Goal: Task Accomplishment & Management: Complete application form

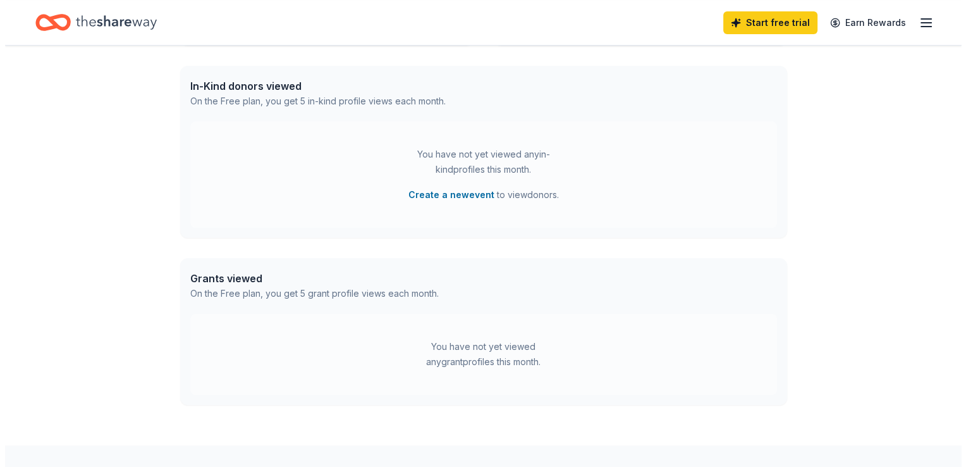
scroll to position [351, 0]
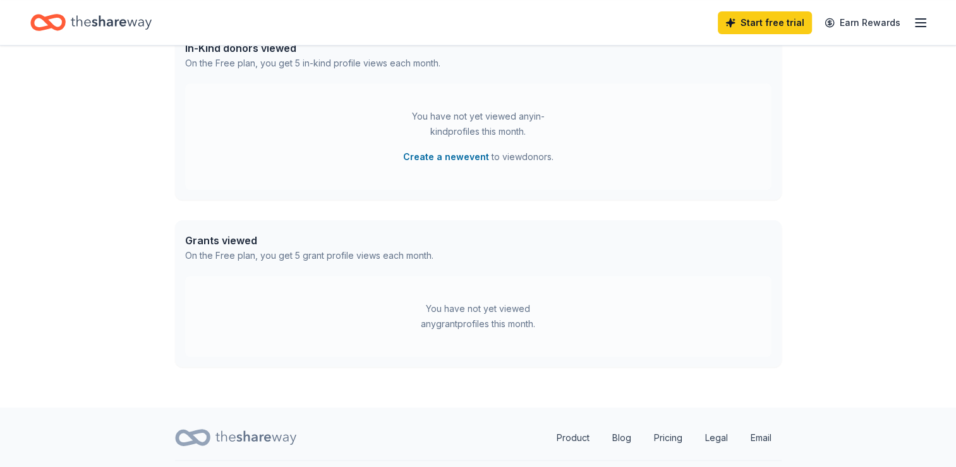
click at [273, 434] on icon at bounding box center [256, 437] width 81 height 26
click at [920, 19] on icon "button" at bounding box center [920, 22] width 15 height 15
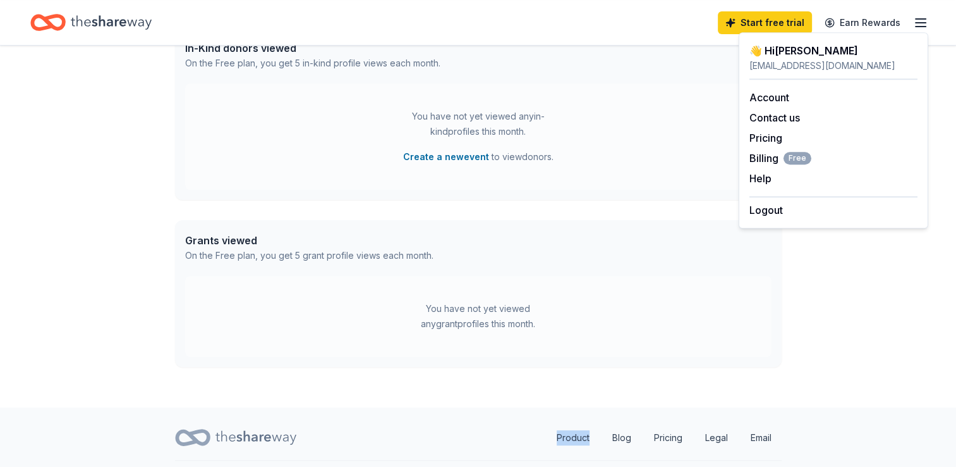
click at [109, 21] on icon "Home" at bounding box center [111, 22] width 81 height 14
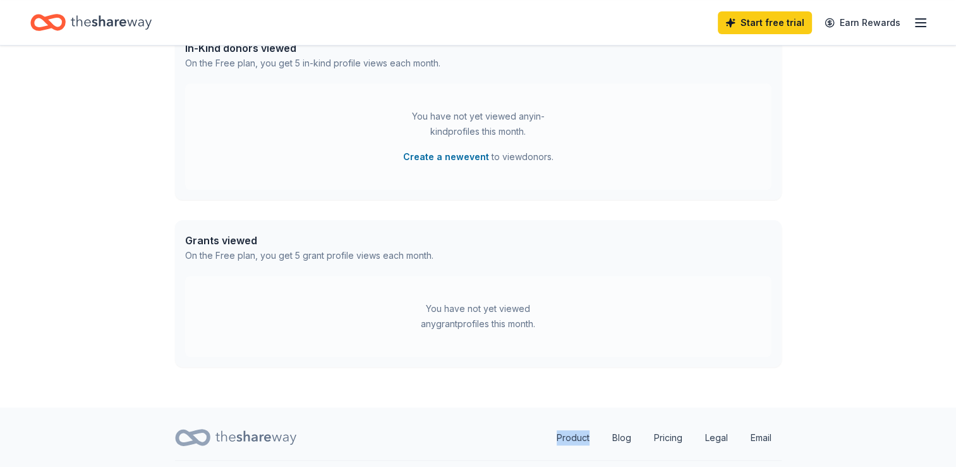
click at [445, 153] on button "Create a new event" at bounding box center [446, 156] width 86 height 15
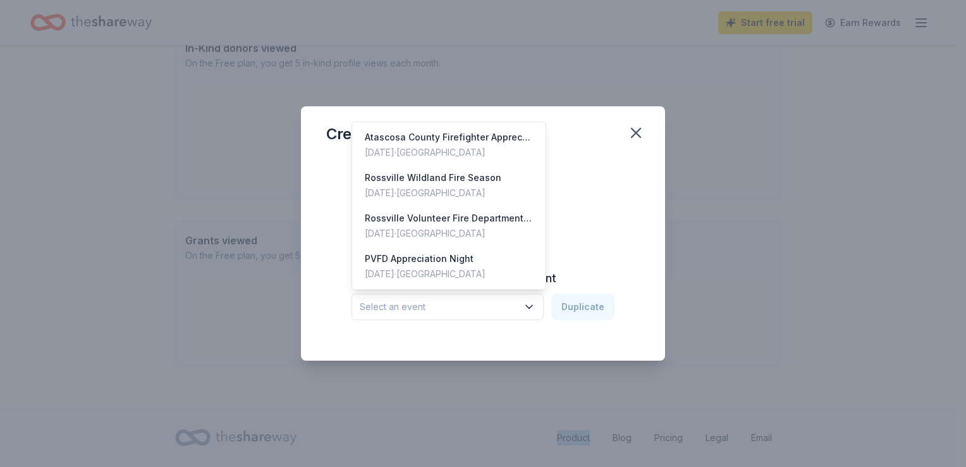
click at [467, 310] on span "Select an event" at bounding box center [439, 306] width 158 height 15
click at [461, 221] on div "Rossville Volunteer Fire Department Upcoming Wildland Fire Season" at bounding box center [449, 218] width 168 height 15
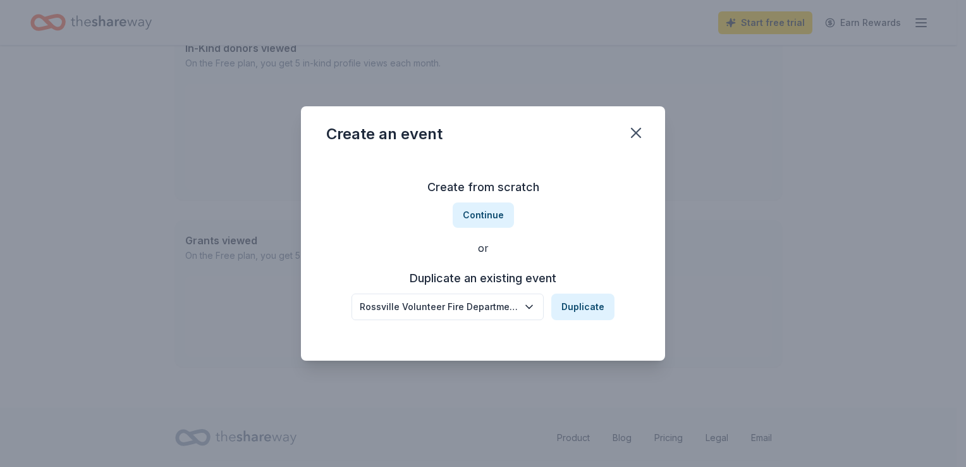
click at [575, 305] on button "Duplicate" at bounding box center [582, 306] width 63 height 27
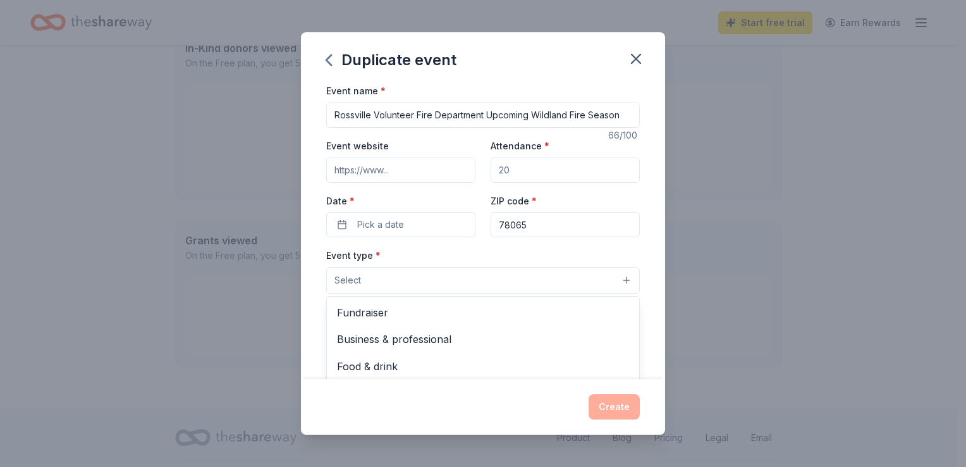
click at [436, 278] on button "Select" at bounding box center [483, 280] width 314 height 27
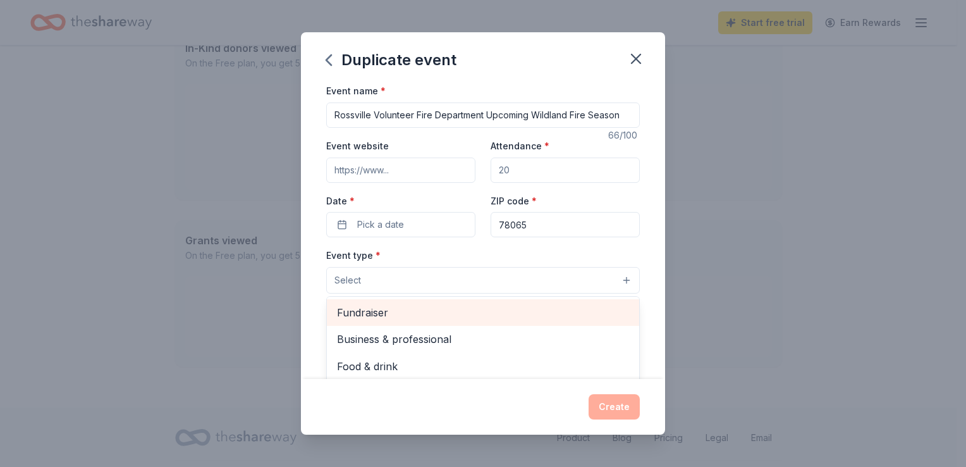
click at [431, 312] on span "Fundraiser" at bounding box center [483, 312] width 292 height 16
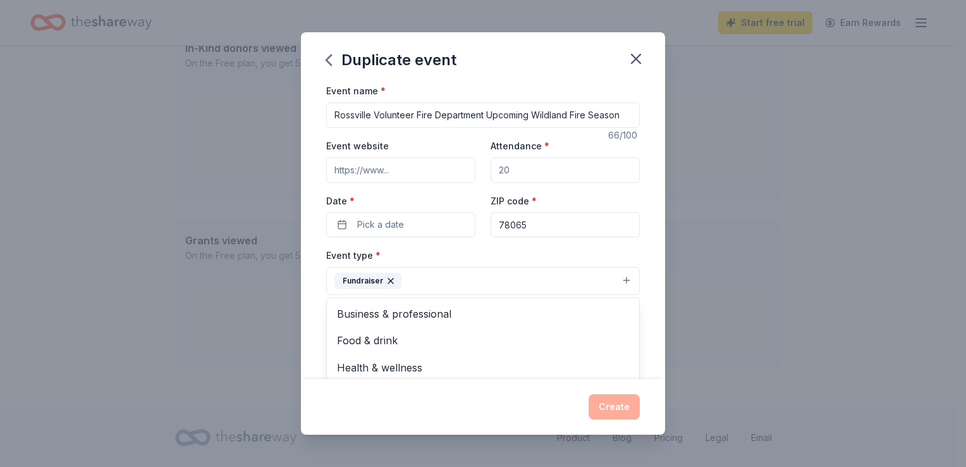
click at [433, 222] on div "Event name * Rossville Volunteer Fire Department Upcoming Wildland Fire Season …" at bounding box center [483, 375] width 314 height 585
click at [433, 222] on button "Pick a date" at bounding box center [400, 224] width 149 height 25
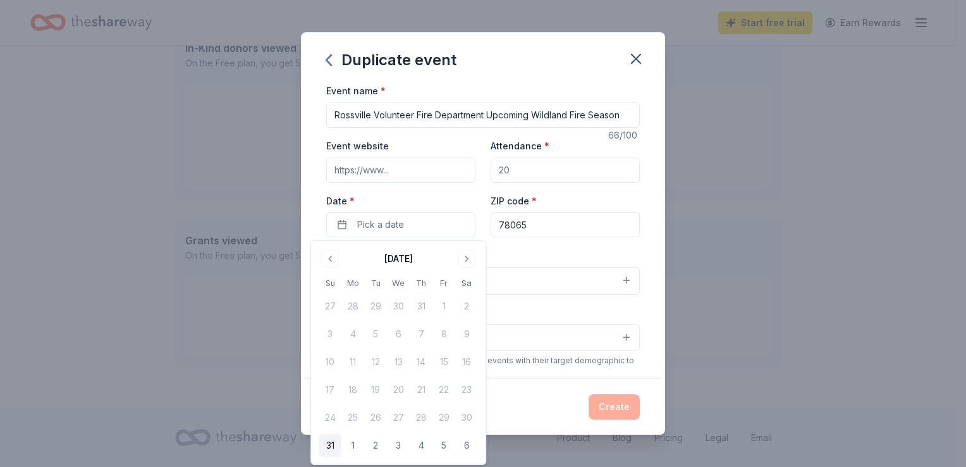
click at [354, 441] on button "1" at bounding box center [352, 445] width 23 height 23
click at [643, 204] on div "Event name * Rossville Volunteer Fire Department Upcoming Wildland Fire Season …" at bounding box center [483, 230] width 364 height 295
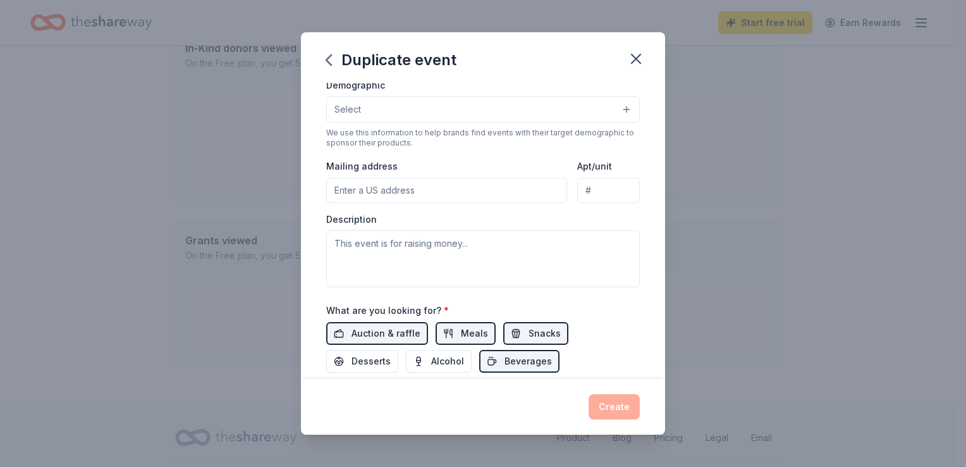
scroll to position [229, 0]
click at [463, 198] on input "Mailing address" at bounding box center [446, 188] width 241 height 25
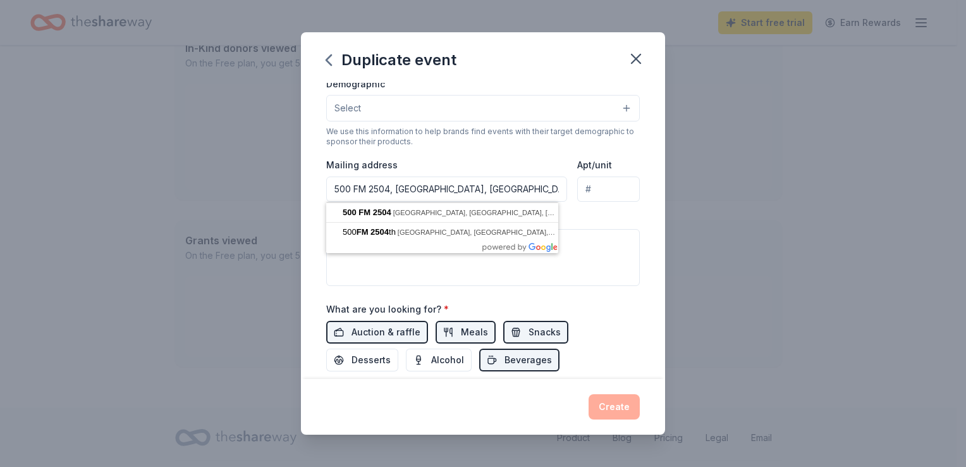
type input "500 Farm to Market [STREET_ADDRESS][PERSON_NAME]"
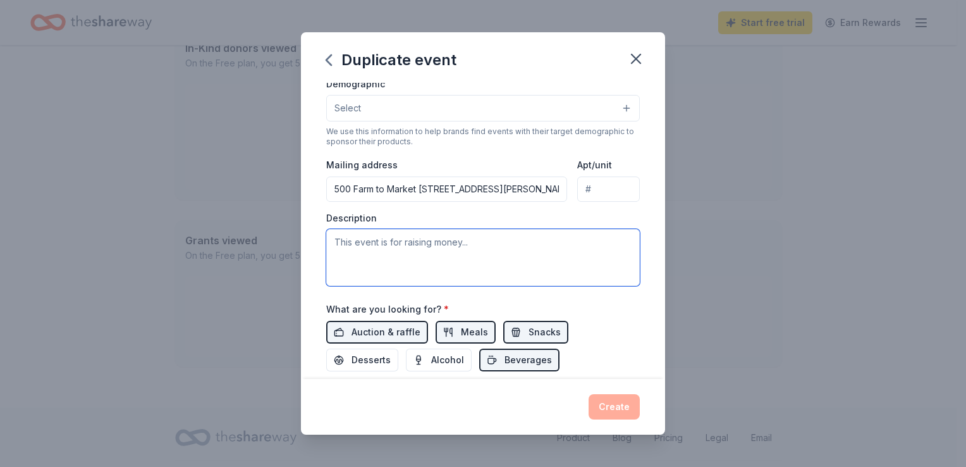
click at [537, 263] on textarea at bounding box center [483, 257] width 314 height 57
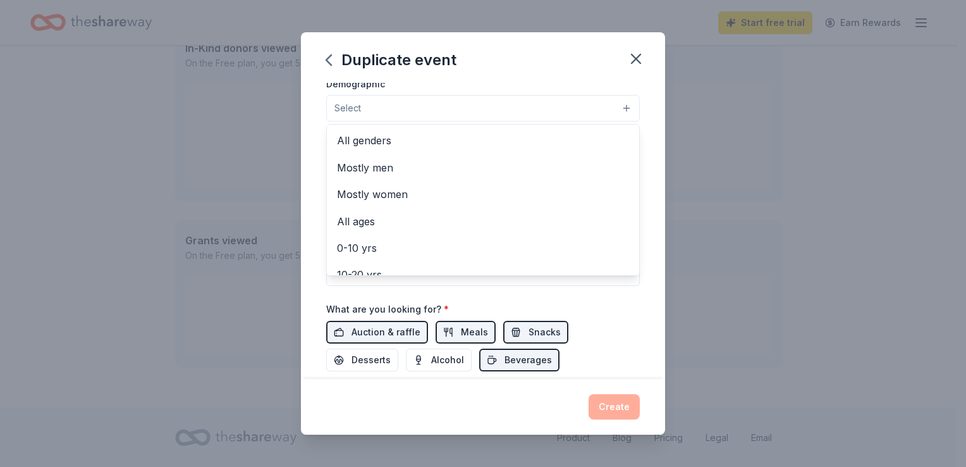
click at [589, 113] on button "Select" at bounding box center [483, 108] width 314 height 27
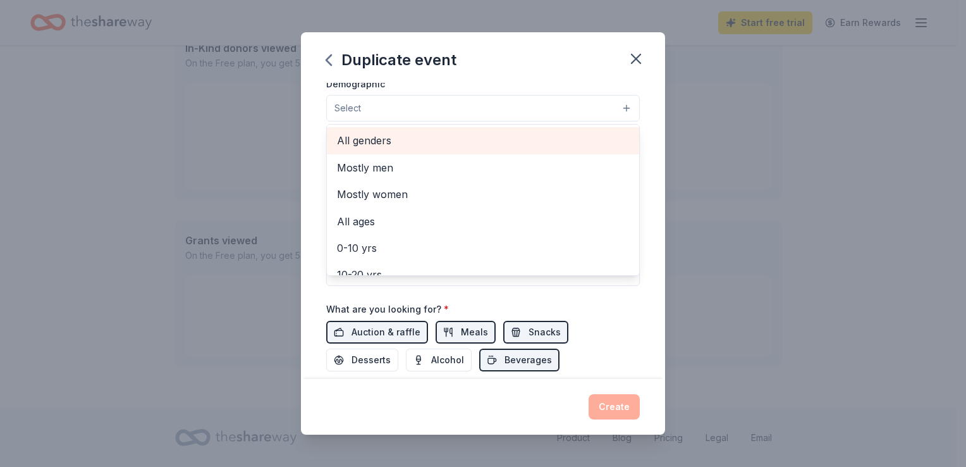
click at [577, 138] on span "All genders" at bounding box center [483, 140] width 292 height 16
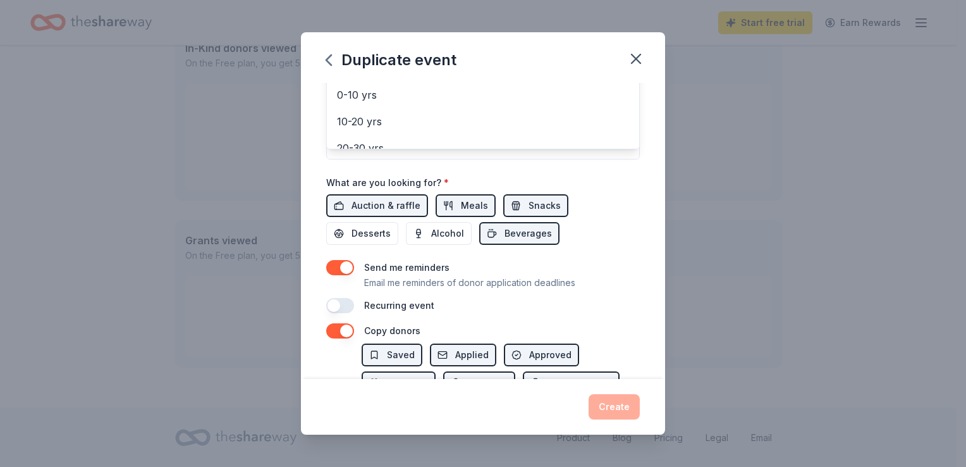
scroll to position [408, 0]
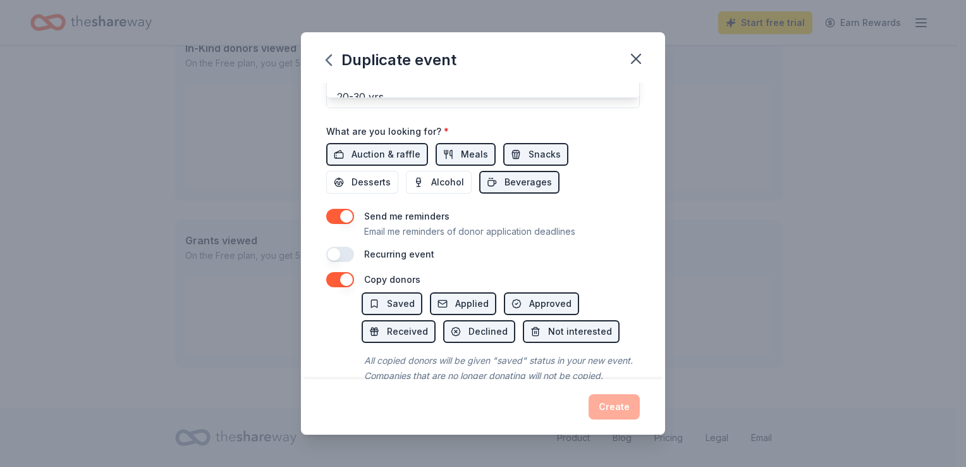
click at [546, 302] on div "Event name * Rossville Volunteer Fire Department Upcoming Wildland Fire Season …" at bounding box center [483, 230] width 364 height 295
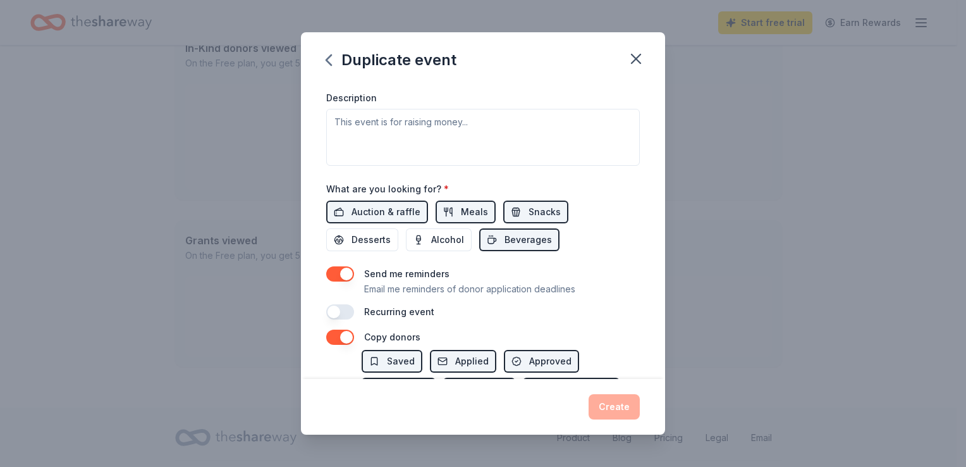
scroll to position [449, 0]
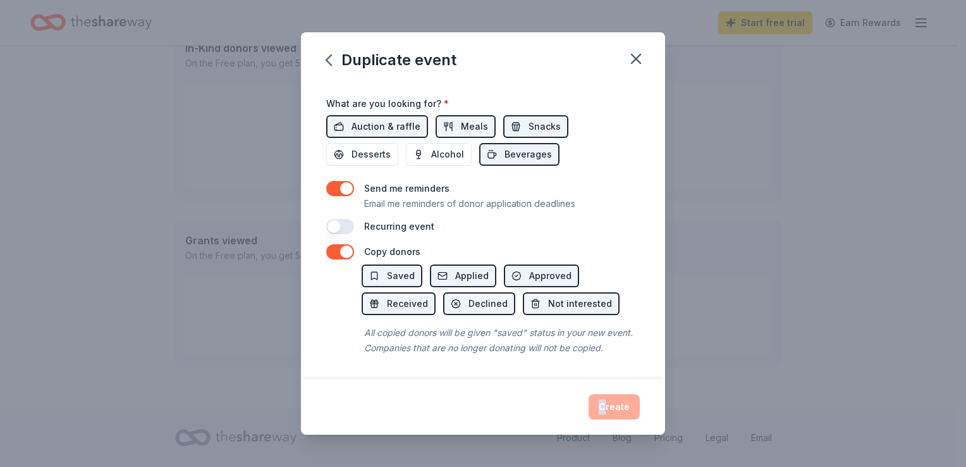
drag, startPoint x: 654, startPoint y: 361, endPoint x: 608, endPoint y: 400, distance: 60.1
click at [608, 400] on div "Duplicate event Event name * Rossville Volunteer Fire Department Upcoming Wildl…" at bounding box center [483, 232] width 364 height 401
click at [608, 400] on div "Create" at bounding box center [483, 406] width 314 height 25
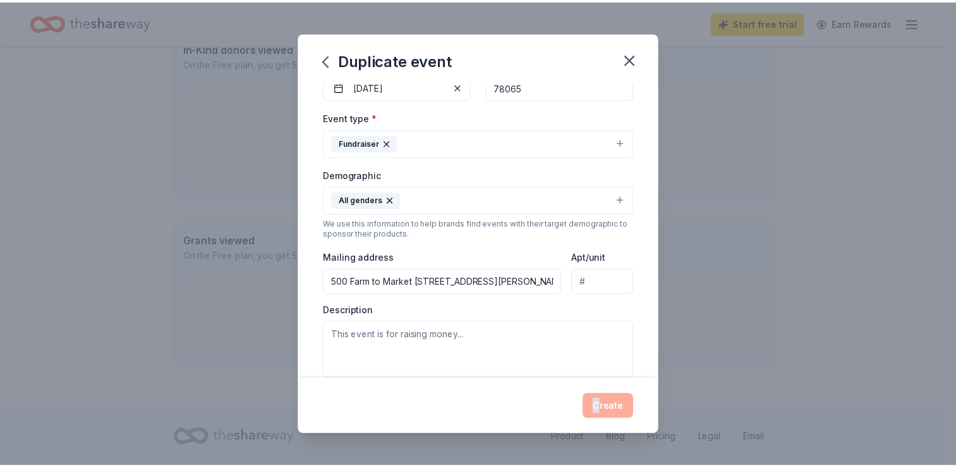
scroll to position [0, 0]
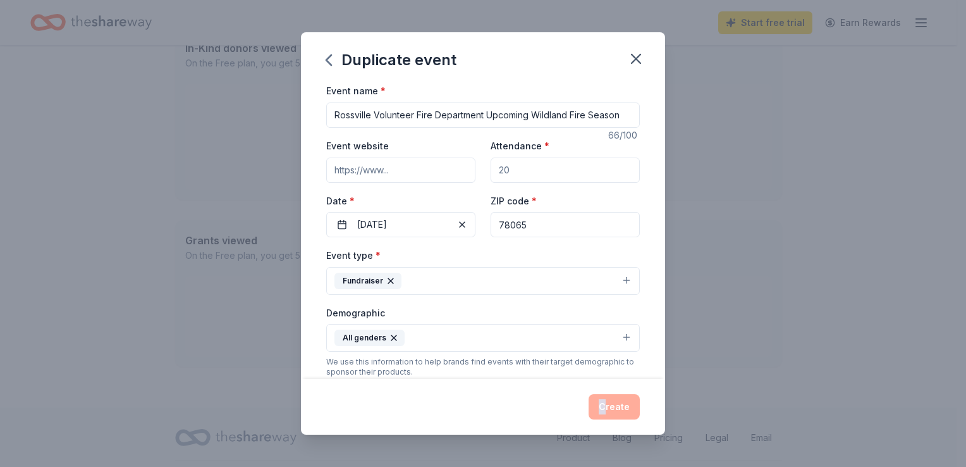
click at [635, 54] on icon "button" at bounding box center [636, 59] width 18 height 18
